Goal: Find specific page/section: Find specific page/section

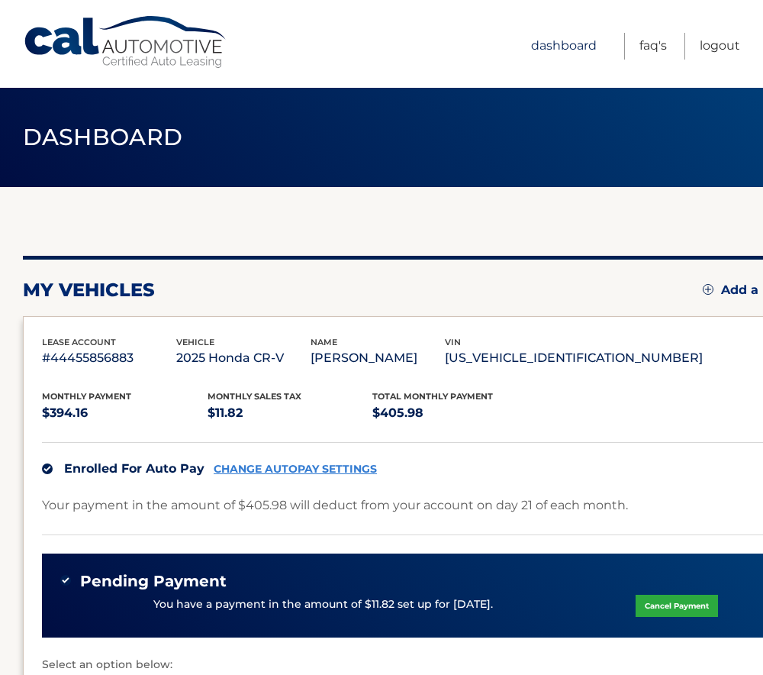
click at [568, 45] on link "Dashboard" at bounding box center [564, 46] width 66 height 27
click at [701, 45] on link "Logout" at bounding box center [720, 46] width 40 height 27
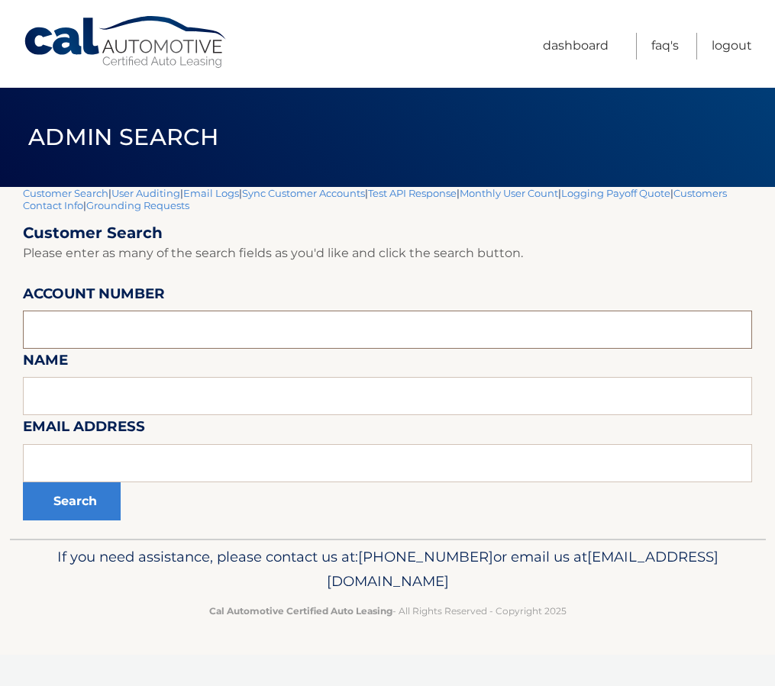
paste input "44455531655"
type input "44455531655"
click at [50, 508] on button "Search" at bounding box center [72, 501] width 98 height 38
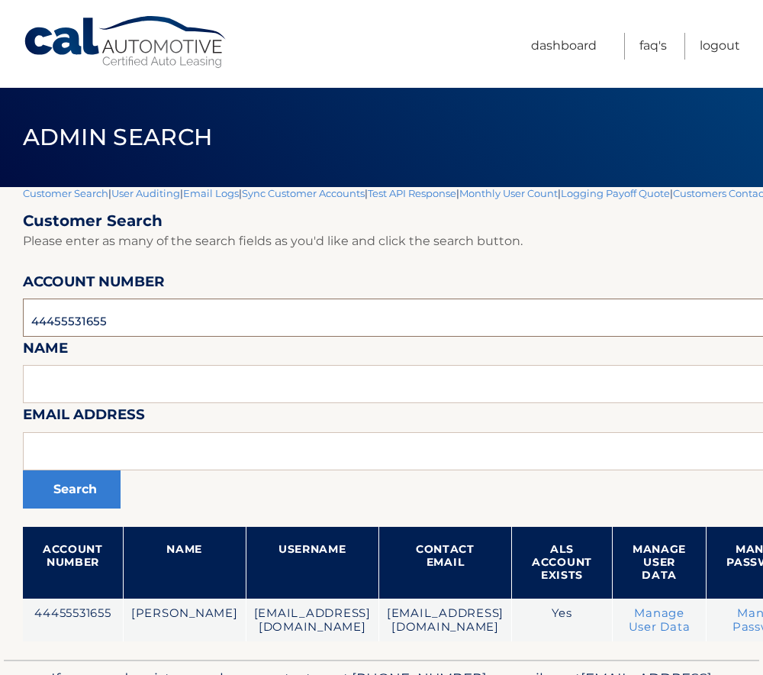
click at [87, 318] on input "44455531655" at bounding box center [503, 317] width 960 height 38
